Goal: Task Accomplishment & Management: Use online tool/utility

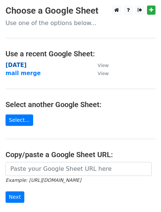
click at [18, 65] on strong "monday" at bounding box center [16, 65] width 21 height 7
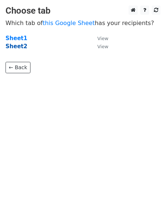
click at [15, 44] on strong "Sheet2" at bounding box center [17, 46] width 22 height 7
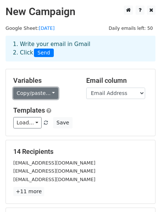
click at [50, 94] on link "Copy/paste..." at bounding box center [35, 93] width 45 height 11
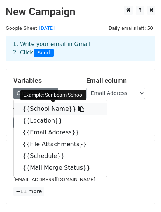
click at [78, 111] on icon at bounding box center [81, 109] width 6 height 6
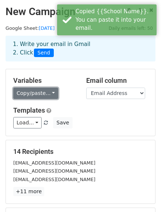
click at [50, 95] on link "Copy/paste..." at bounding box center [35, 93] width 45 height 11
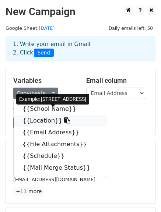
click at [60, 123] on link "{{Location}}" at bounding box center [60, 121] width 93 height 12
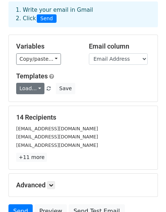
scroll to position [34, 0]
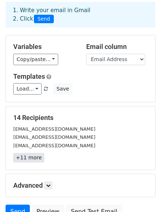
click at [30, 159] on link "+11 more" at bounding box center [28, 157] width 31 height 9
